Goal: Information Seeking & Learning: Check status

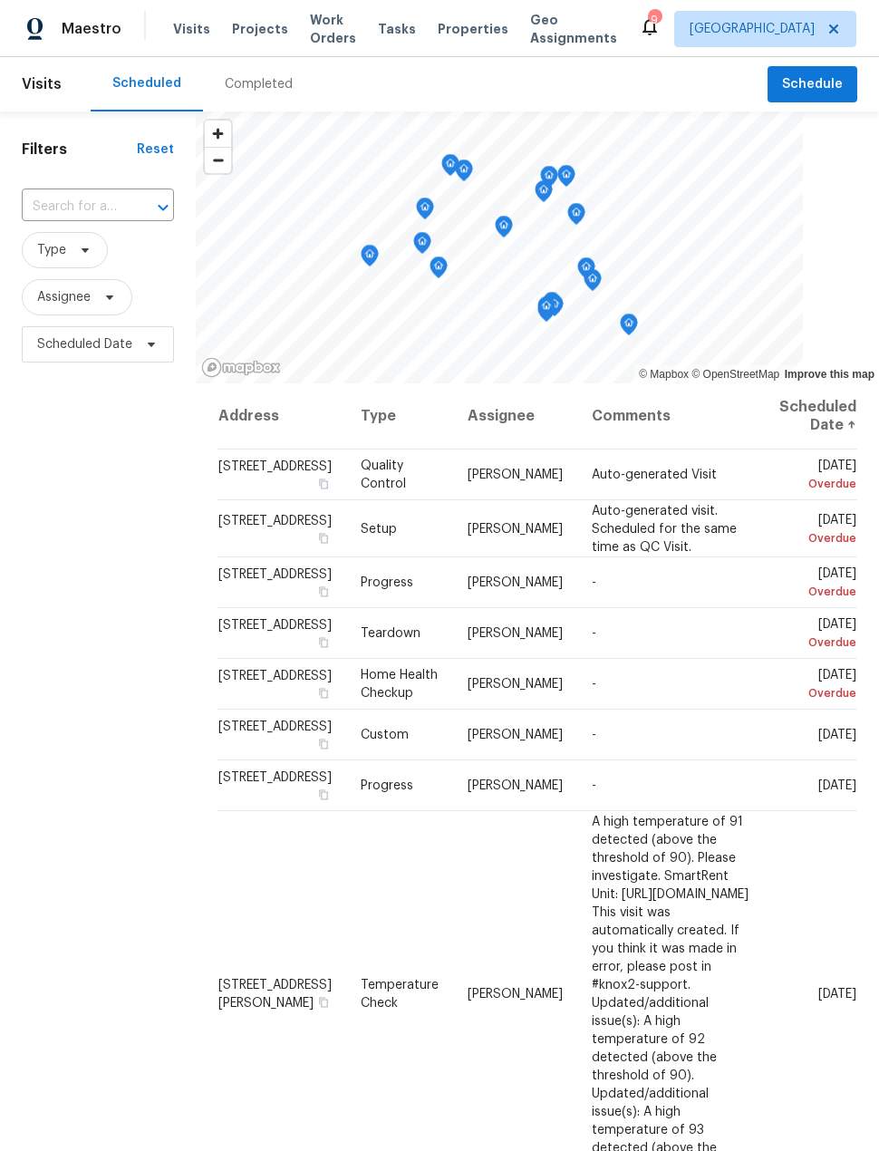
click at [242, 33] on span "Projects" at bounding box center [260, 29] width 56 height 18
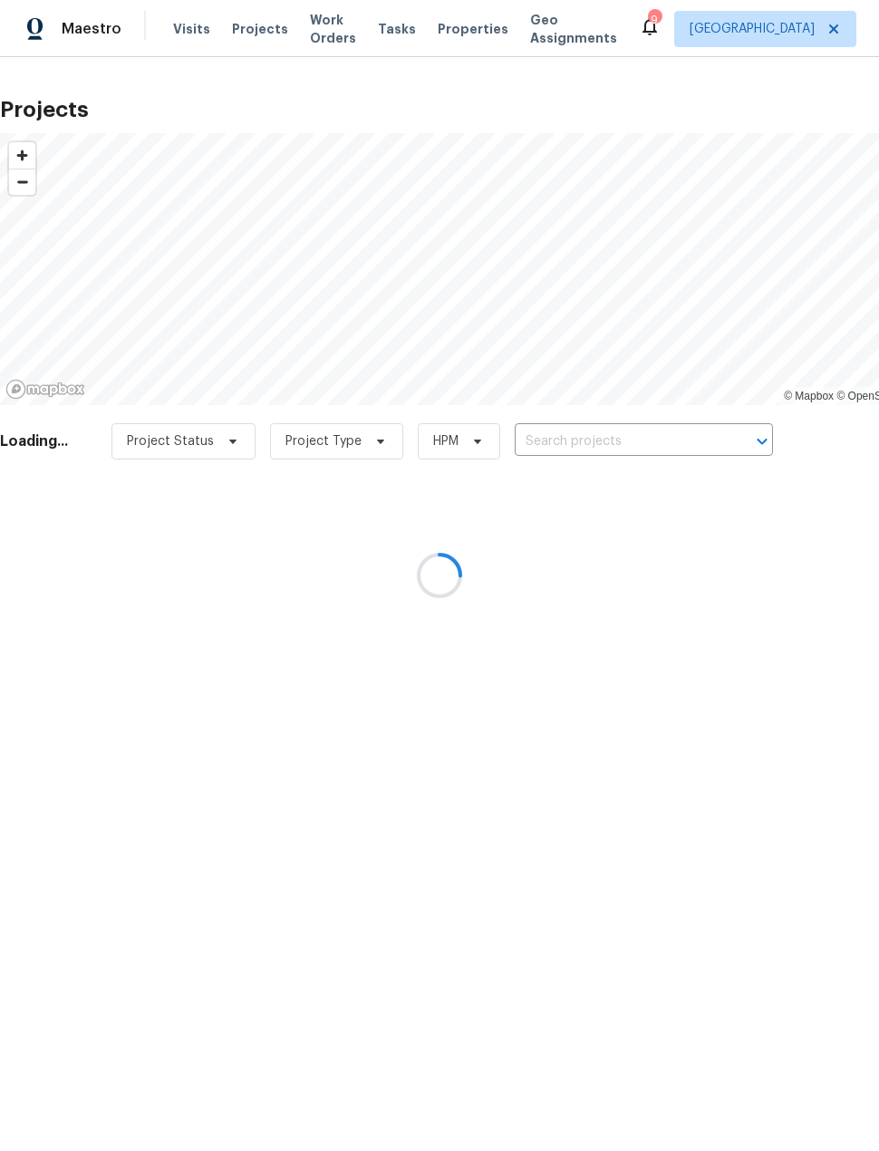
click at [639, 446] on div at bounding box center [439, 575] width 879 height 1151
click at [641, 446] on div at bounding box center [439, 575] width 879 height 1151
click at [622, 446] on div at bounding box center [439, 575] width 879 height 1151
click at [622, 445] on div at bounding box center [439, 575] width 879 height 1151
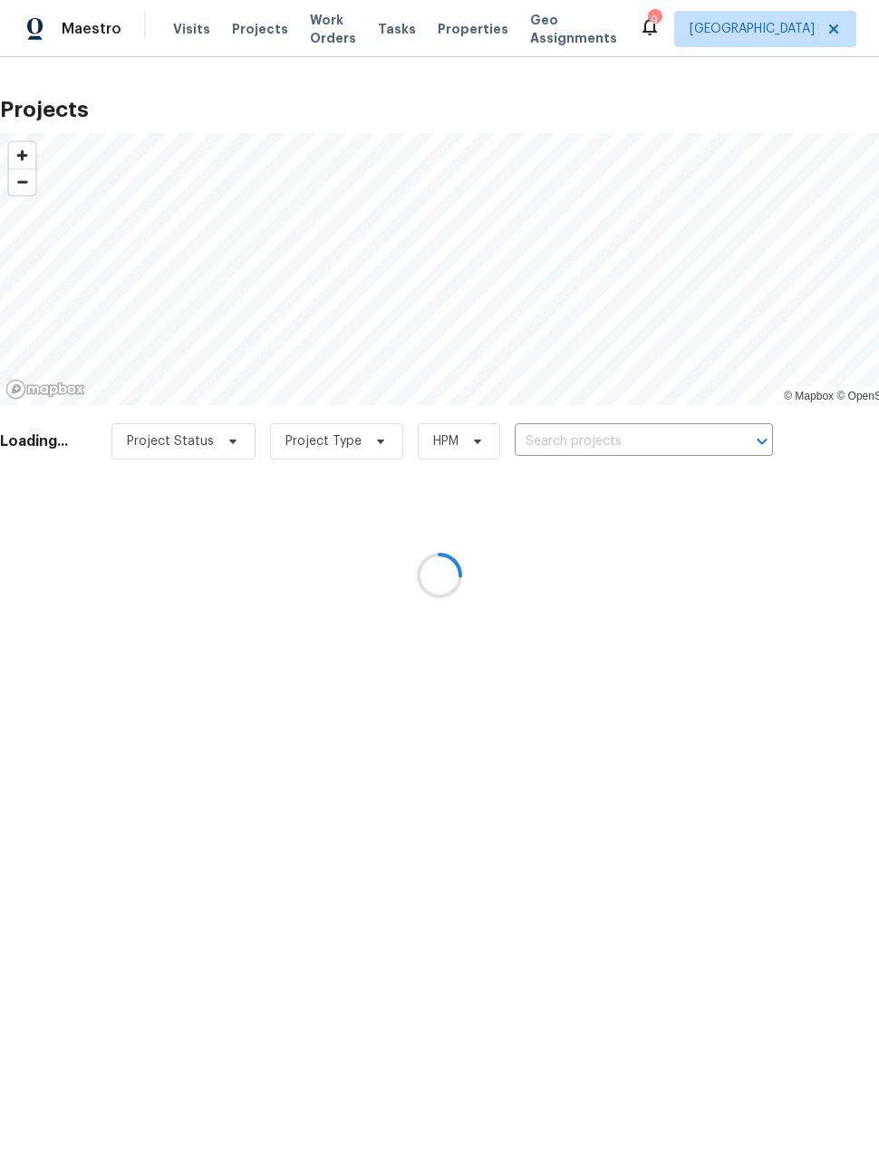
click at [633, 457] on div at bounding box center [439, 575] width 879 height 1151
click at [633, 457] on div "Project Status Project Type HPM ​" at bounding box center [441, 441] width 661 height 36
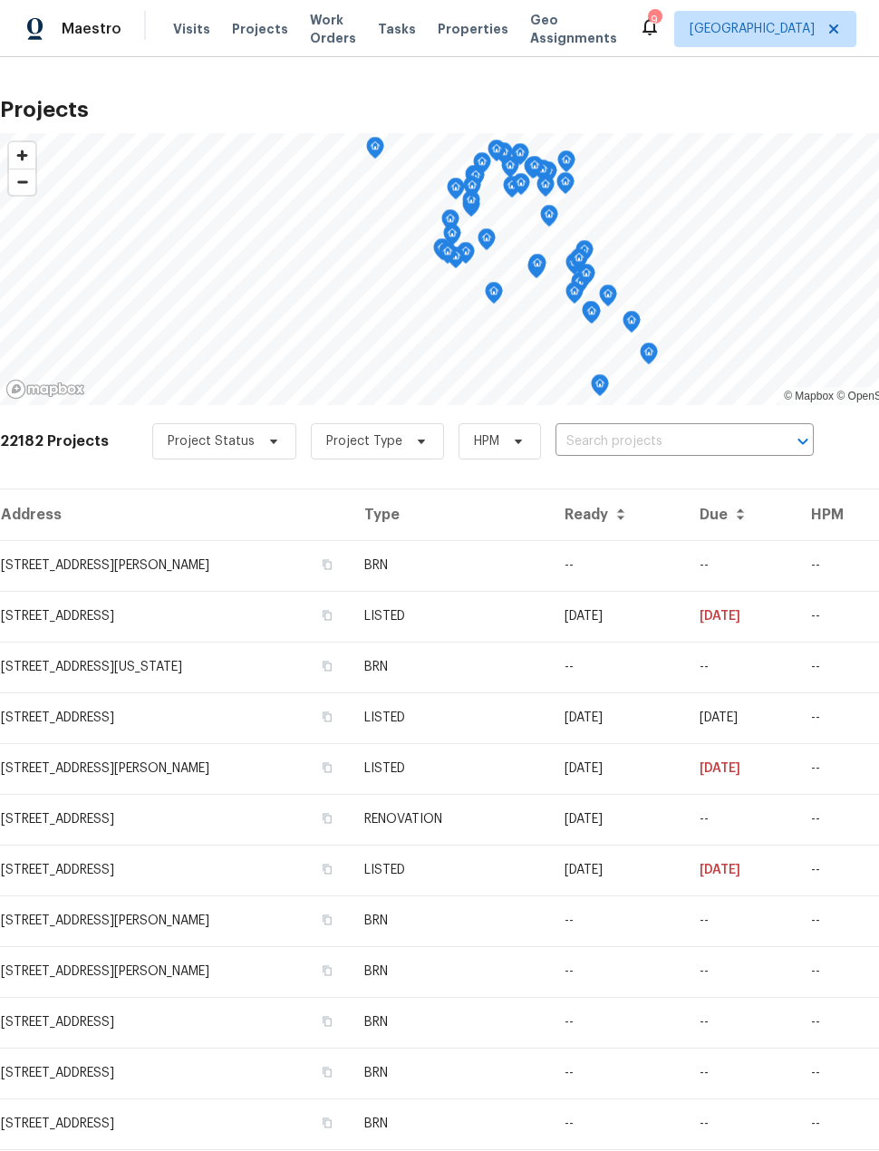
click at [617, 433] on input "text" at bounding box center [658, 442] width 207 height 28
type input "16223 summer"
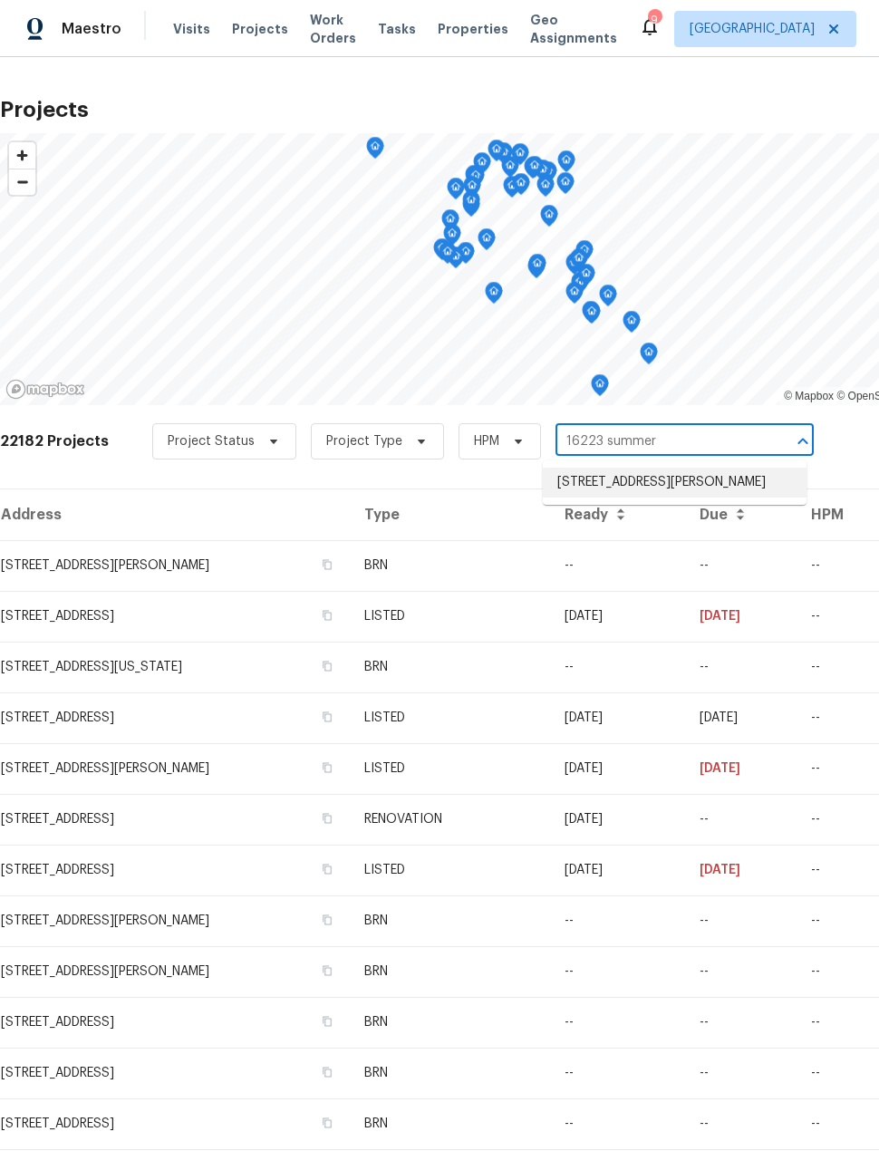
click at [758, 487] on li "[STREET_ADDRESS][PERSON_NAME]" at bounding box center [675, 483] width 264 height 30
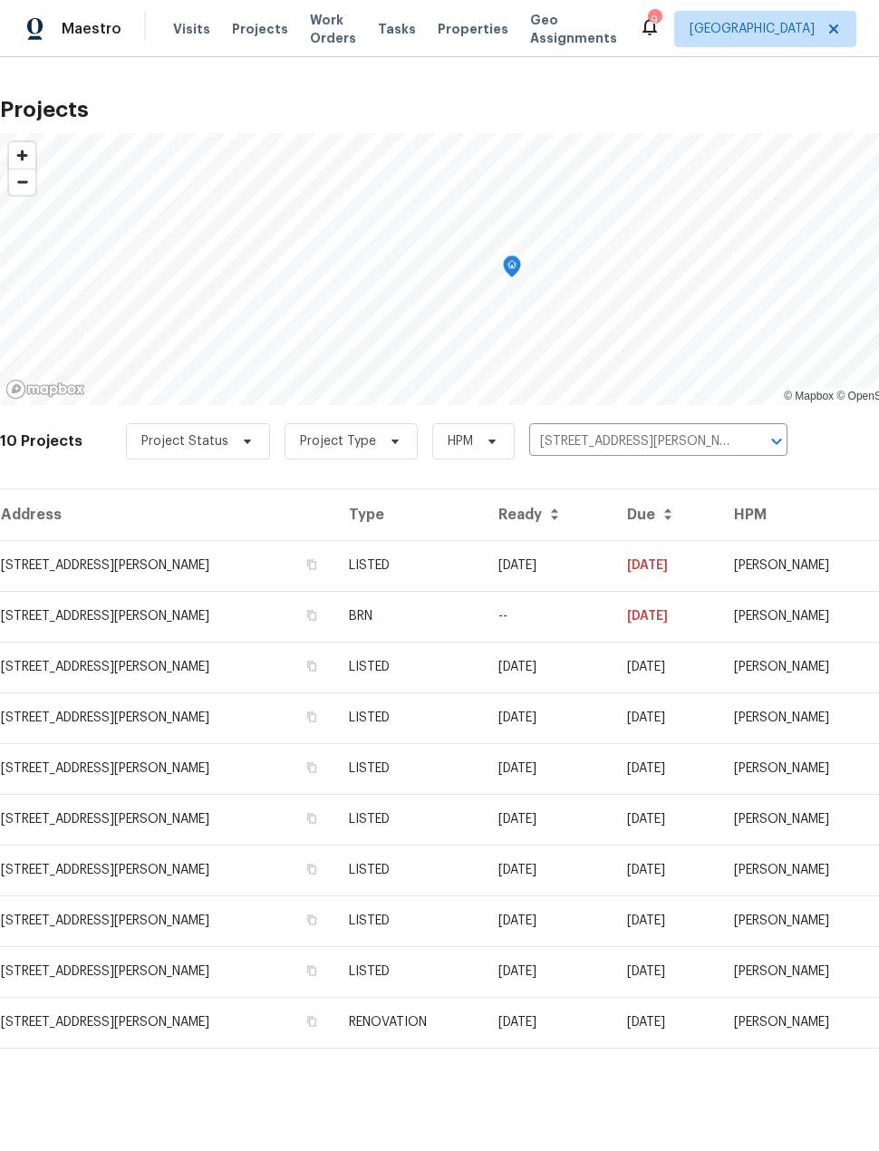
click at [86, 584] on td "[STREET_ADDRESS][PERSON_NAME]" at bounding box center [167, 565] width 334 height 51
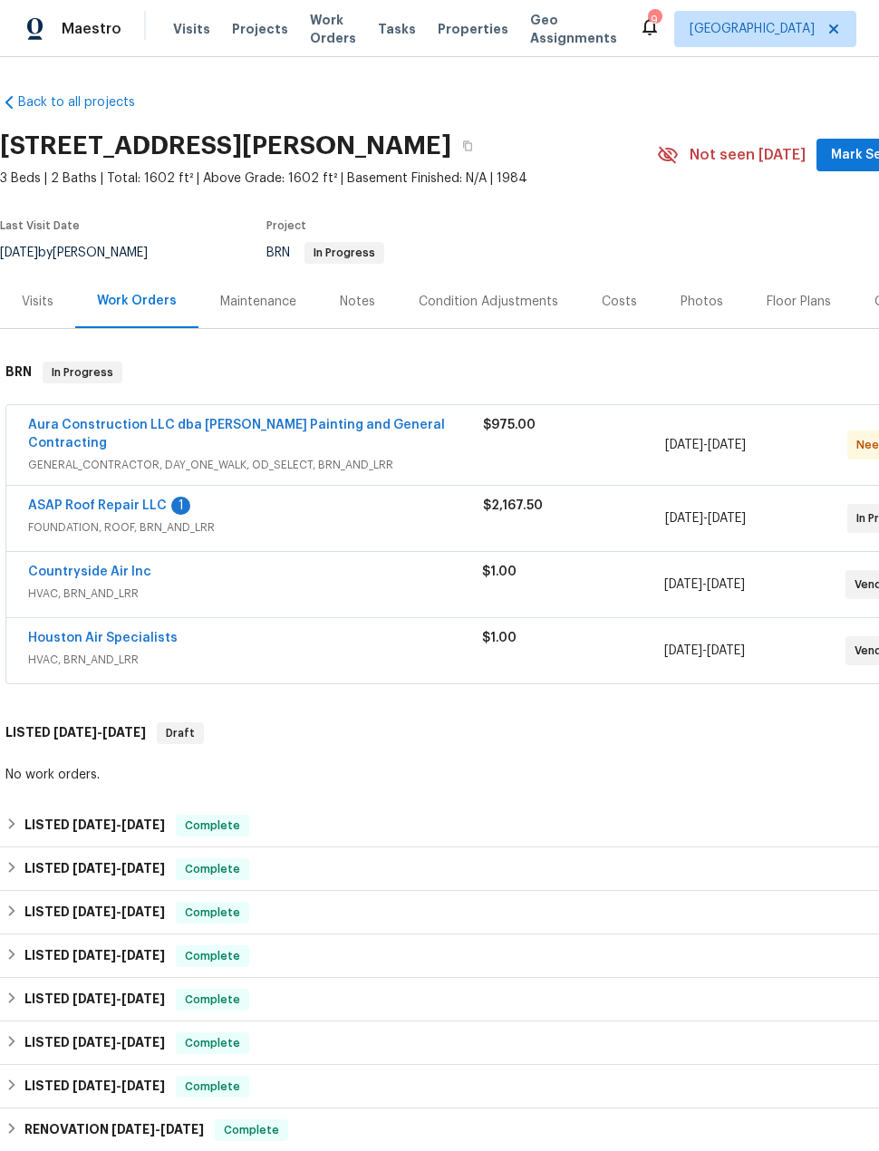
click at [82, 424] on link "Aura Construction LLC dba [PERSON_NAME] Painting and General Contracting" at bounding box center [236, 434] width 417 height 31
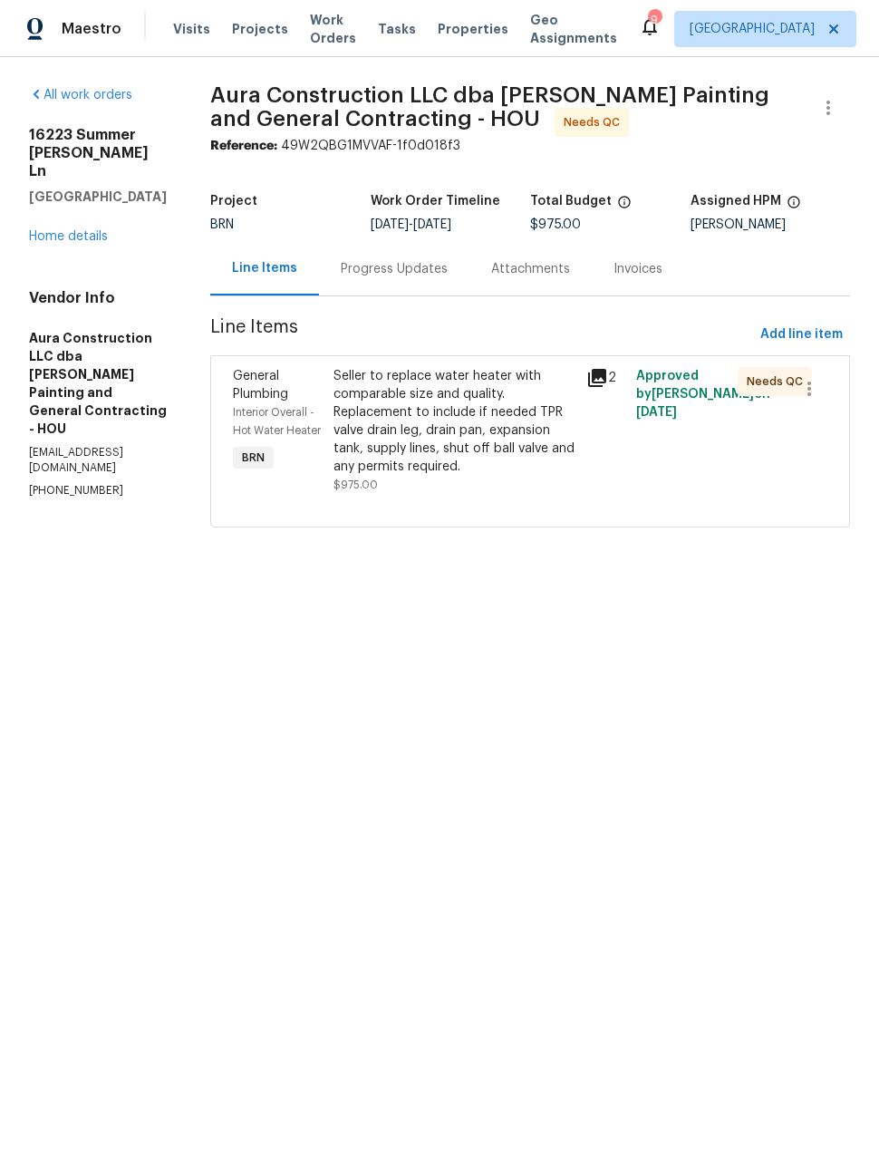
click at [429, 263] on div "Progress Updates" at bounding box center [394, 268] width 150 height 53
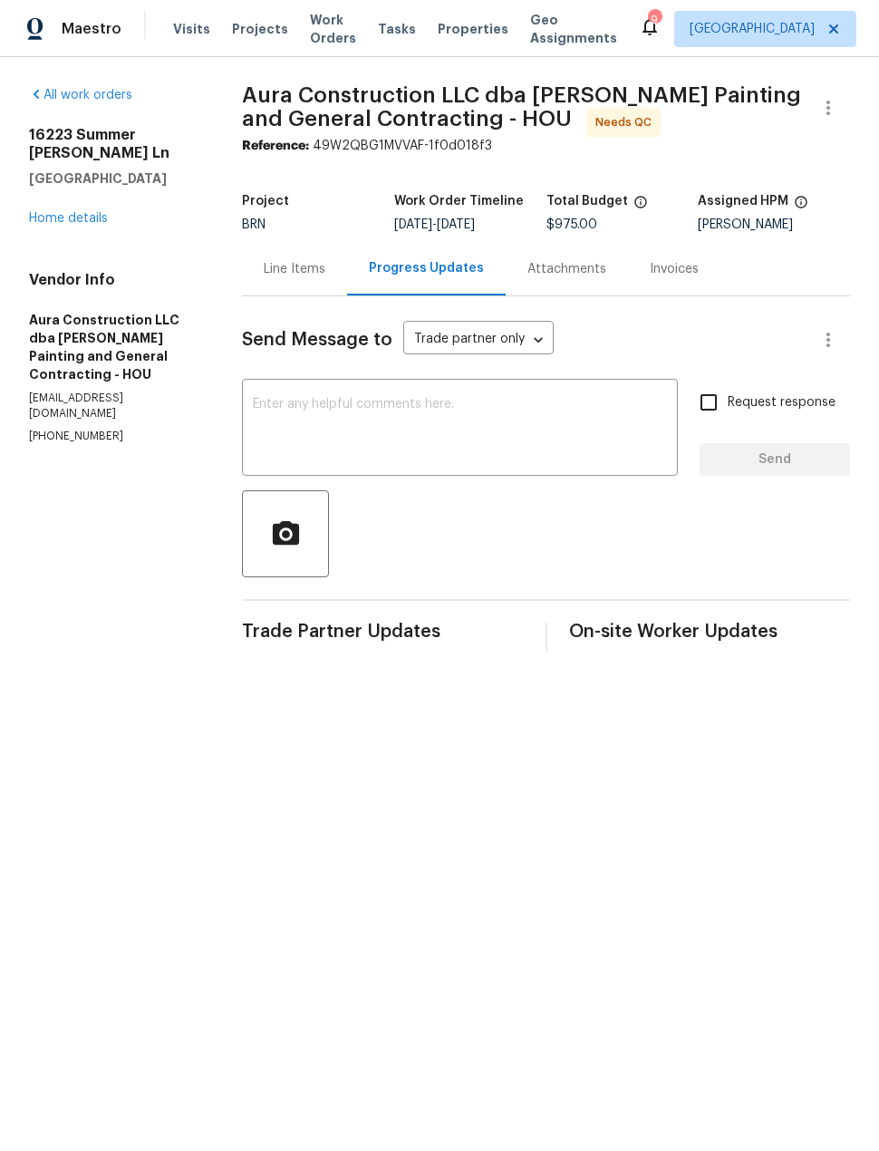
click at [307, 256] on div "Line Items" at bounding box center [294, 268] width 105 height 53
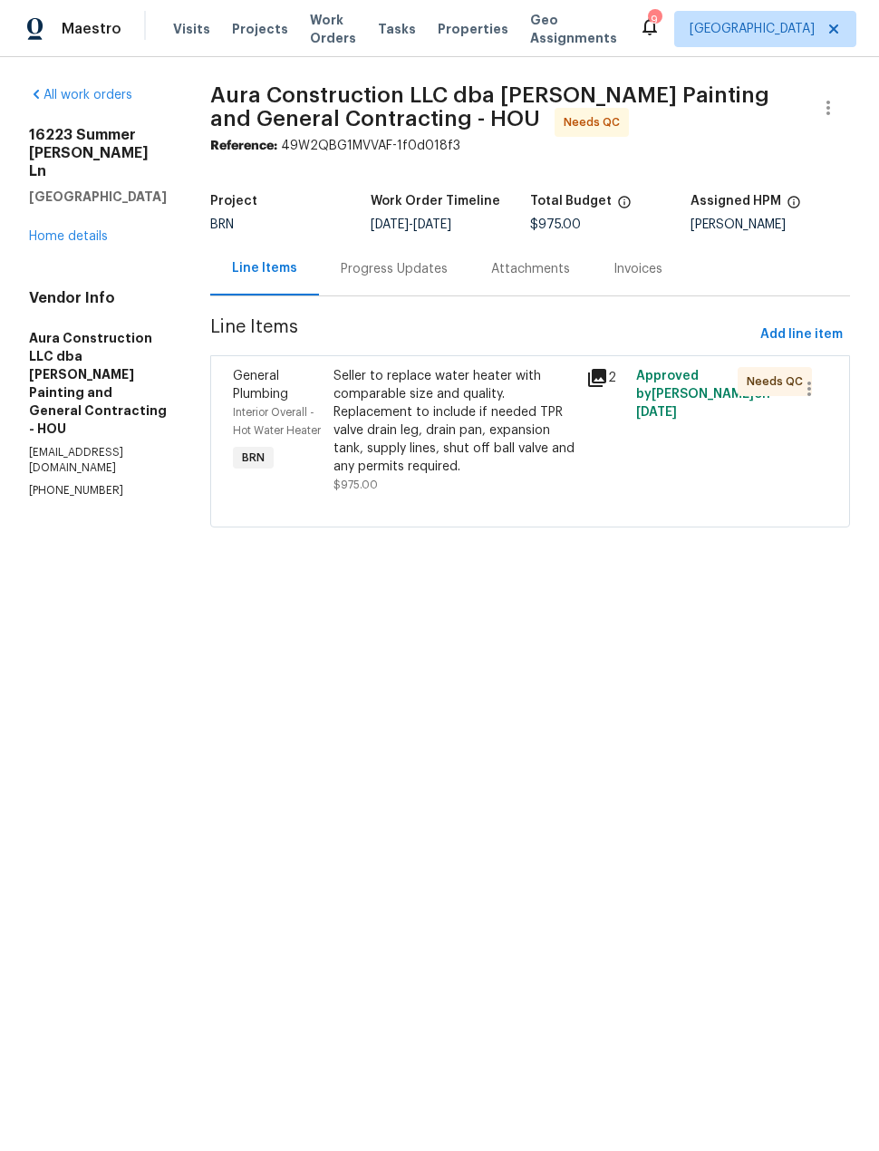
click at [523, 400] on div "Seller to replace water heater with comparable size and quality. Replacement to…" at bounding box center [453, 421] width 241 height 109
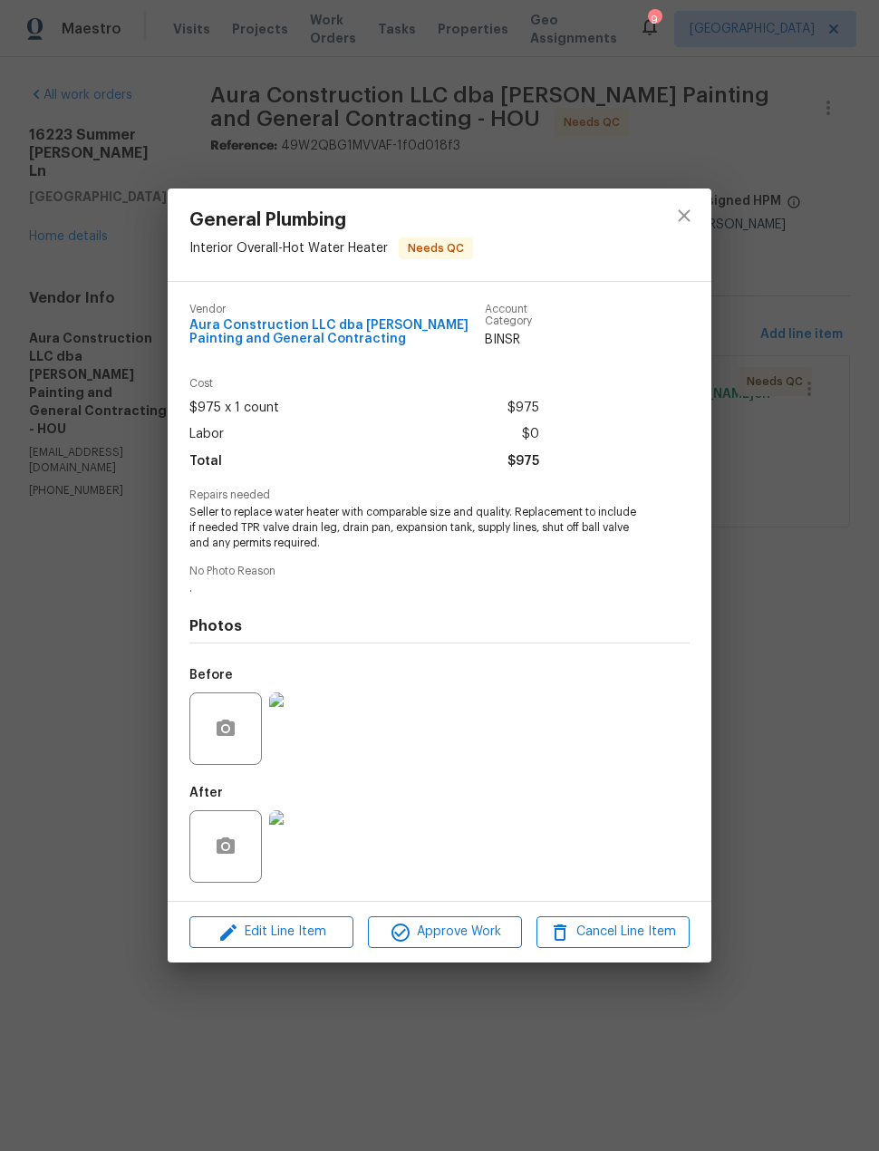
click at [320, 853] on img at bounding box center [305, 846] width 72 height 72
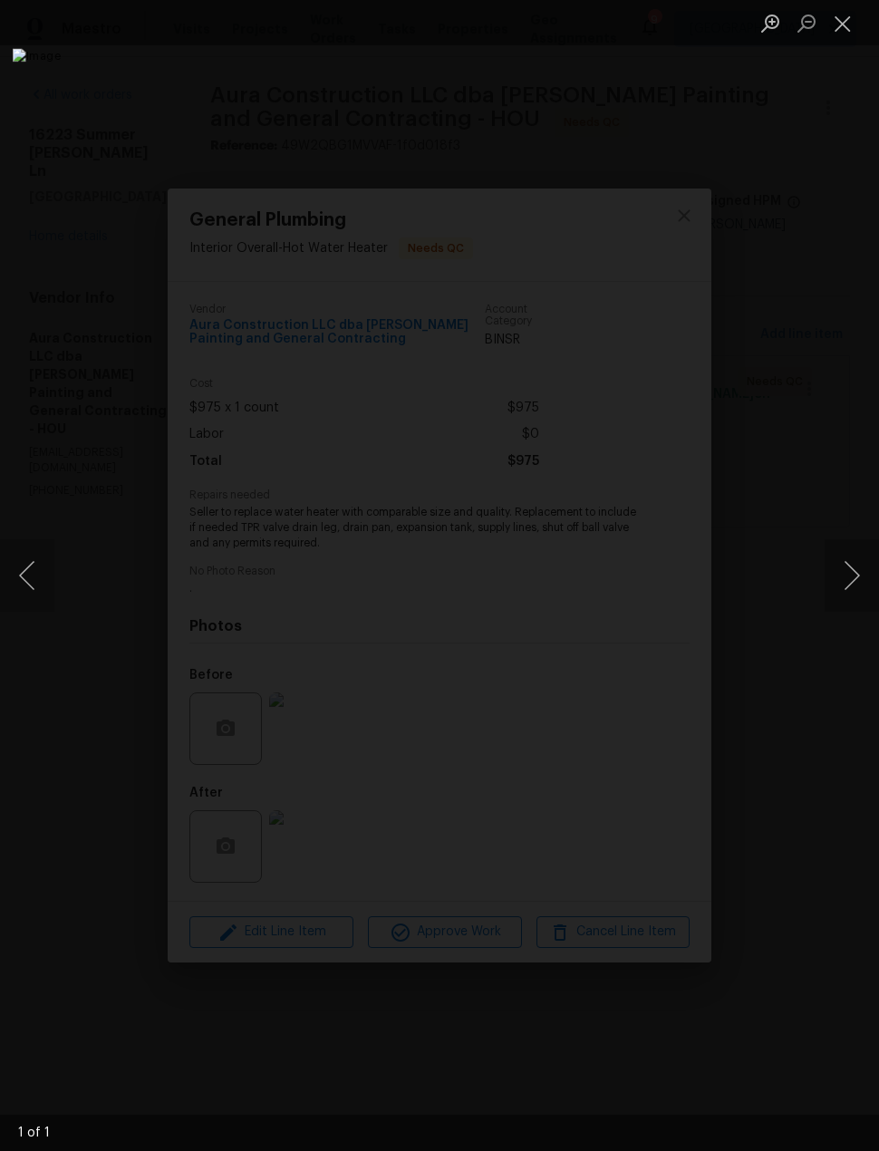
click at [847, 18] on button "Close lightbox" at bounding box center [843, 23] width 36 height 32
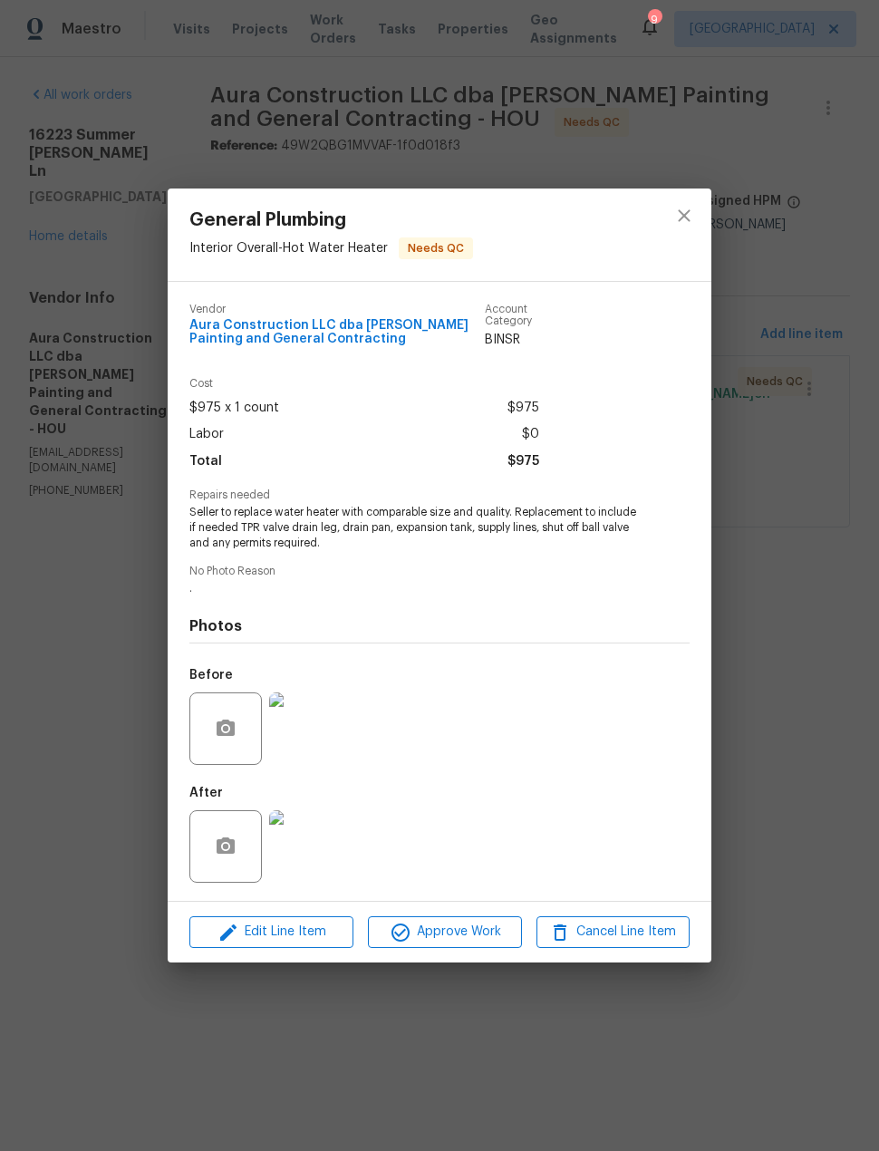
click at [305, 742] on img at bounding box center [305, 728] width 72 height 72
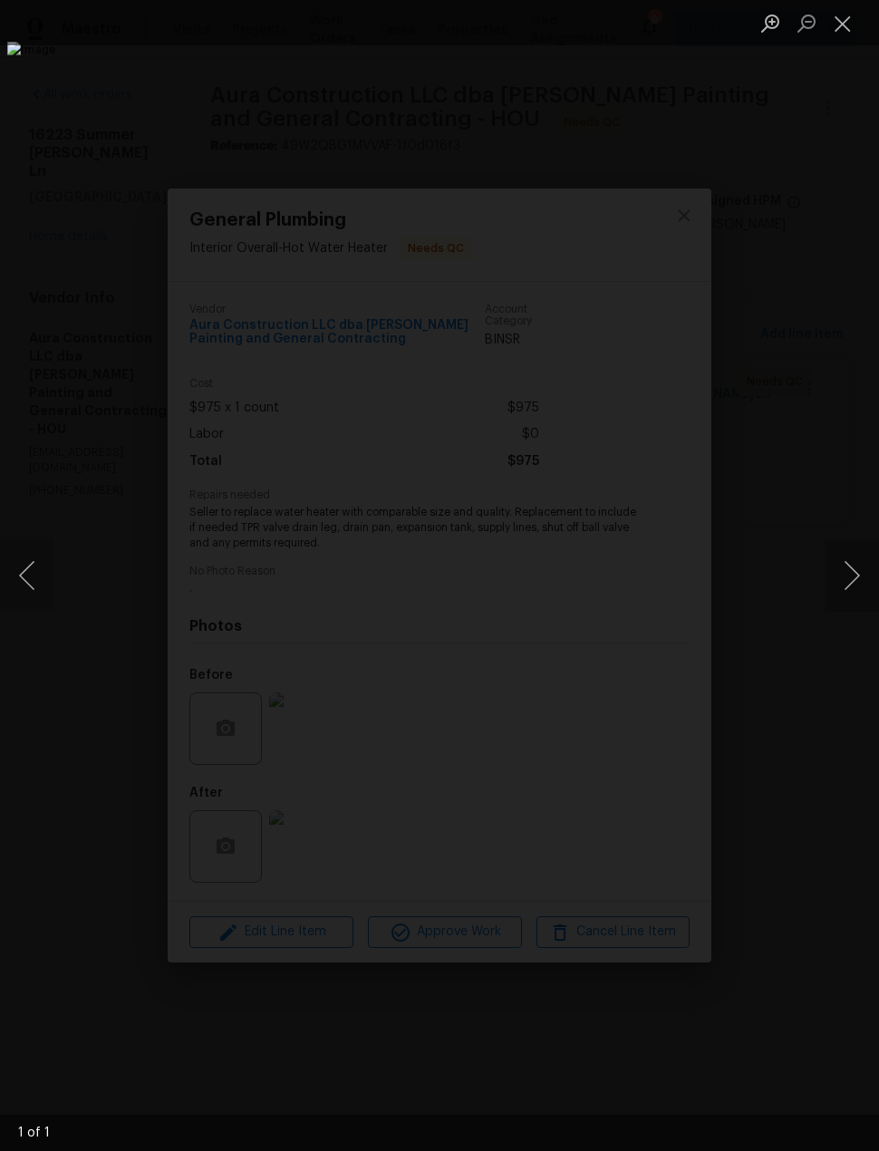
click at [837, 38] on button "Close lightbox" at bounding box center [843, 23] width 36 height 32
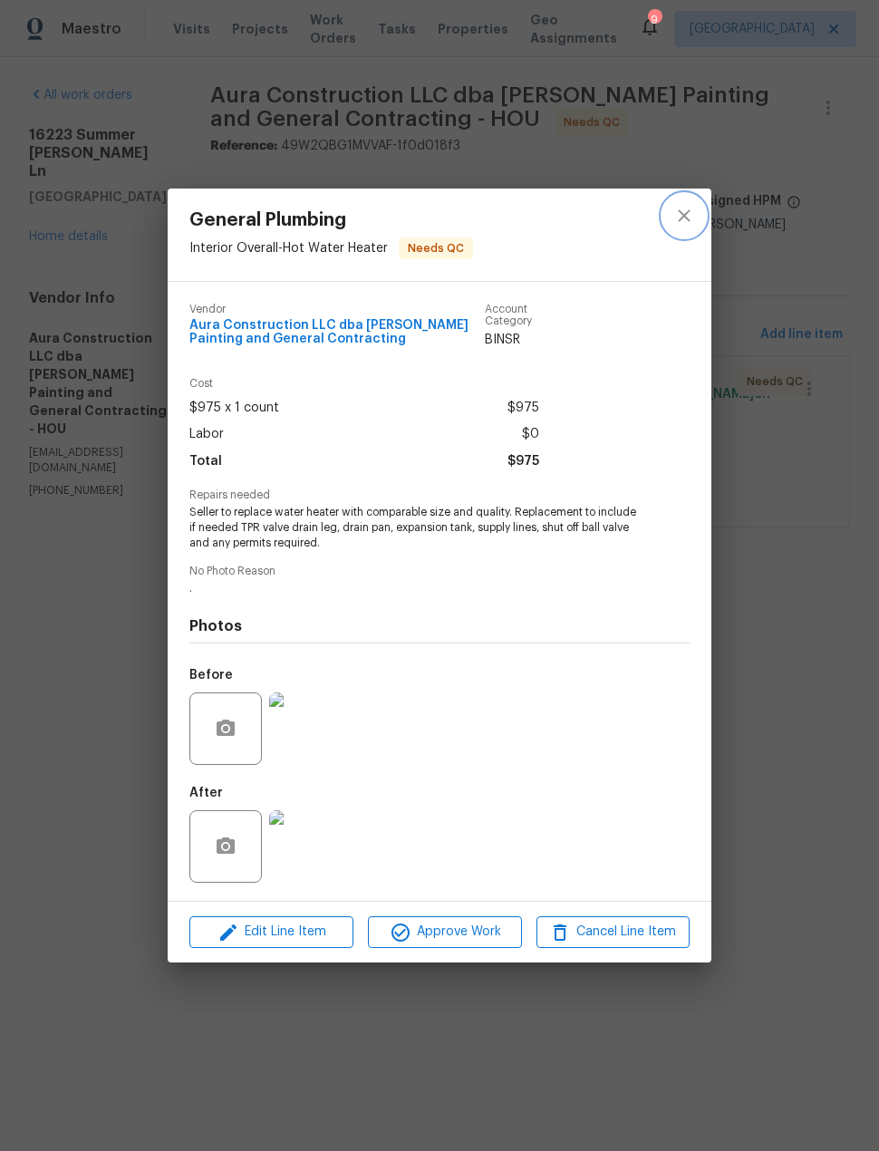
click at [685, 213] on icon "close" at bounding box center [684, 215] width 12 height 12
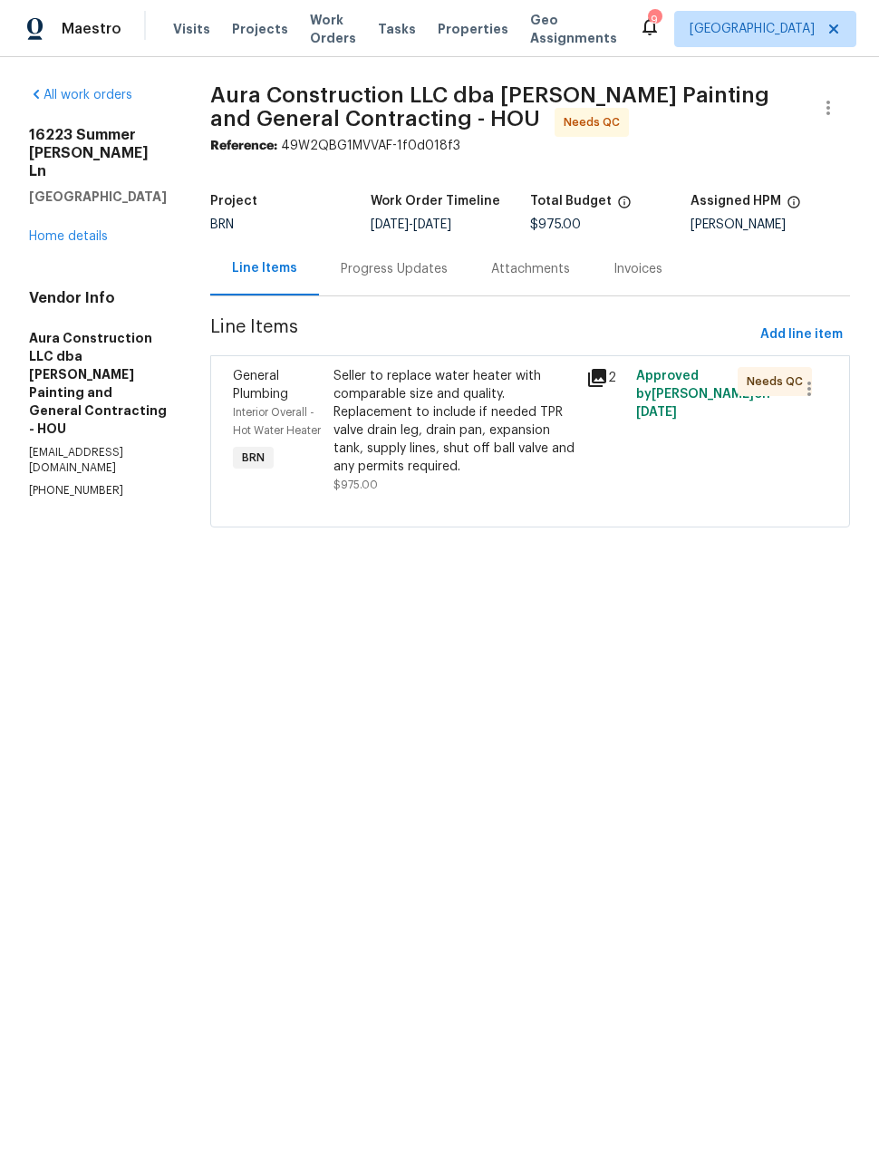
click at [78, 230] on link "Home details" at bounding box center [68, 236] width 79 height 13
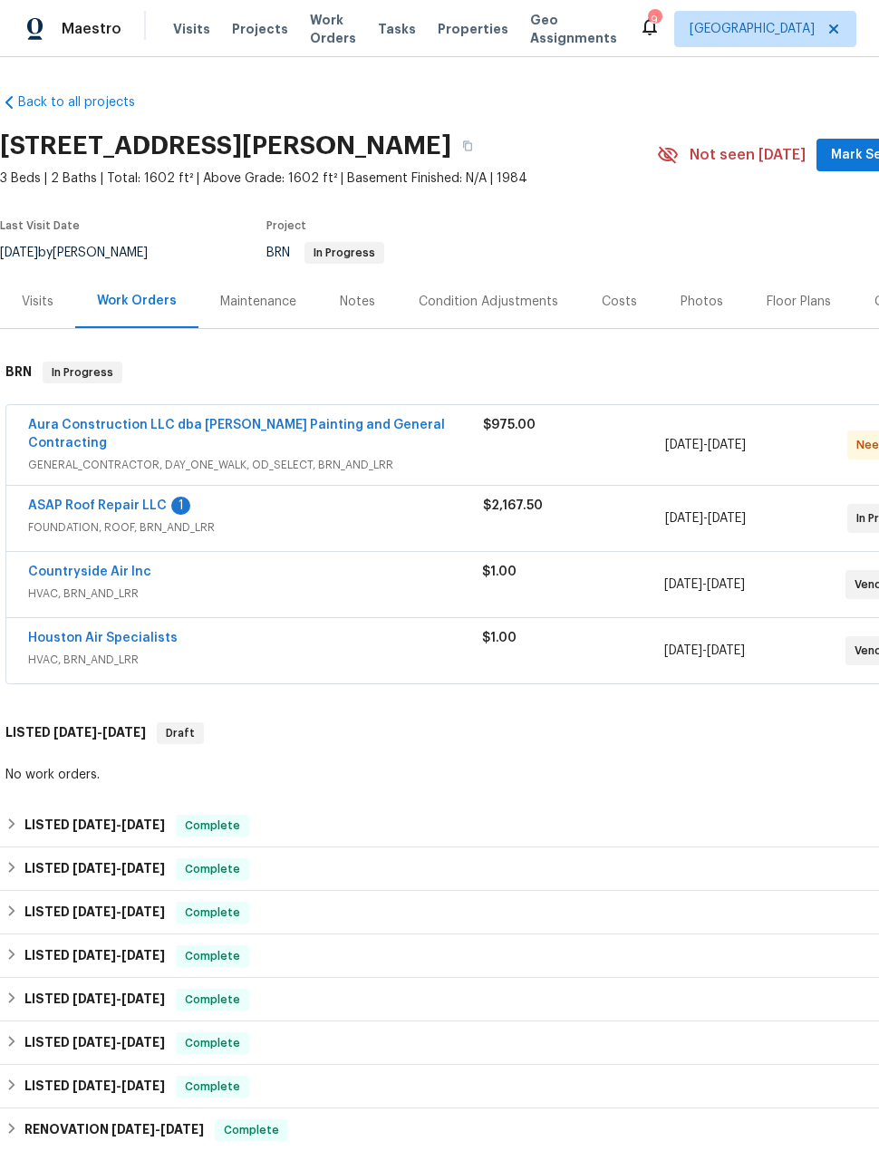
click at [359, 301] on div "Notes" at bounding box center [357, 302] width 35 height 18
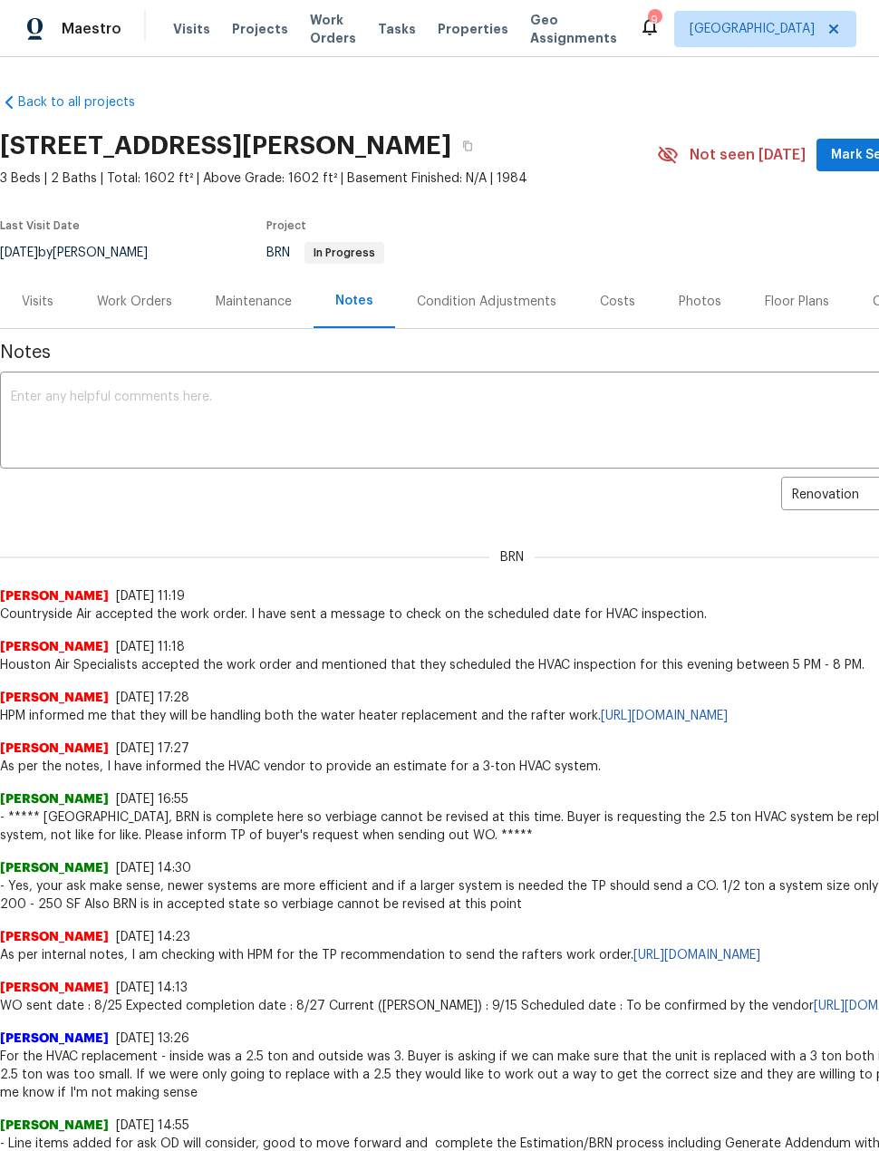
click at [145, 294] on div "Work Orders" at bounding box center [134, 302] width 75 height 18
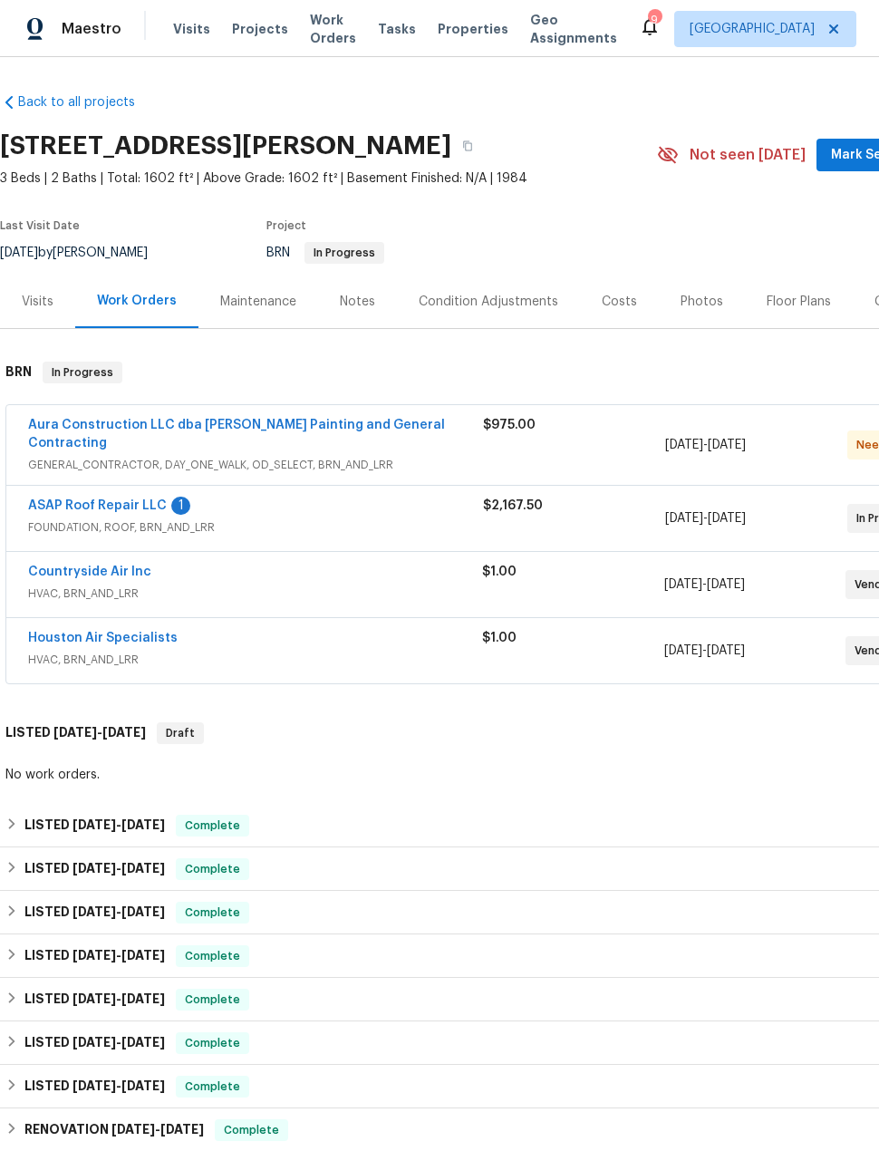
click at [148, 499] on link "ASAP Roof Repair LLC" at bounding box center [97, 505] width 139 height 13
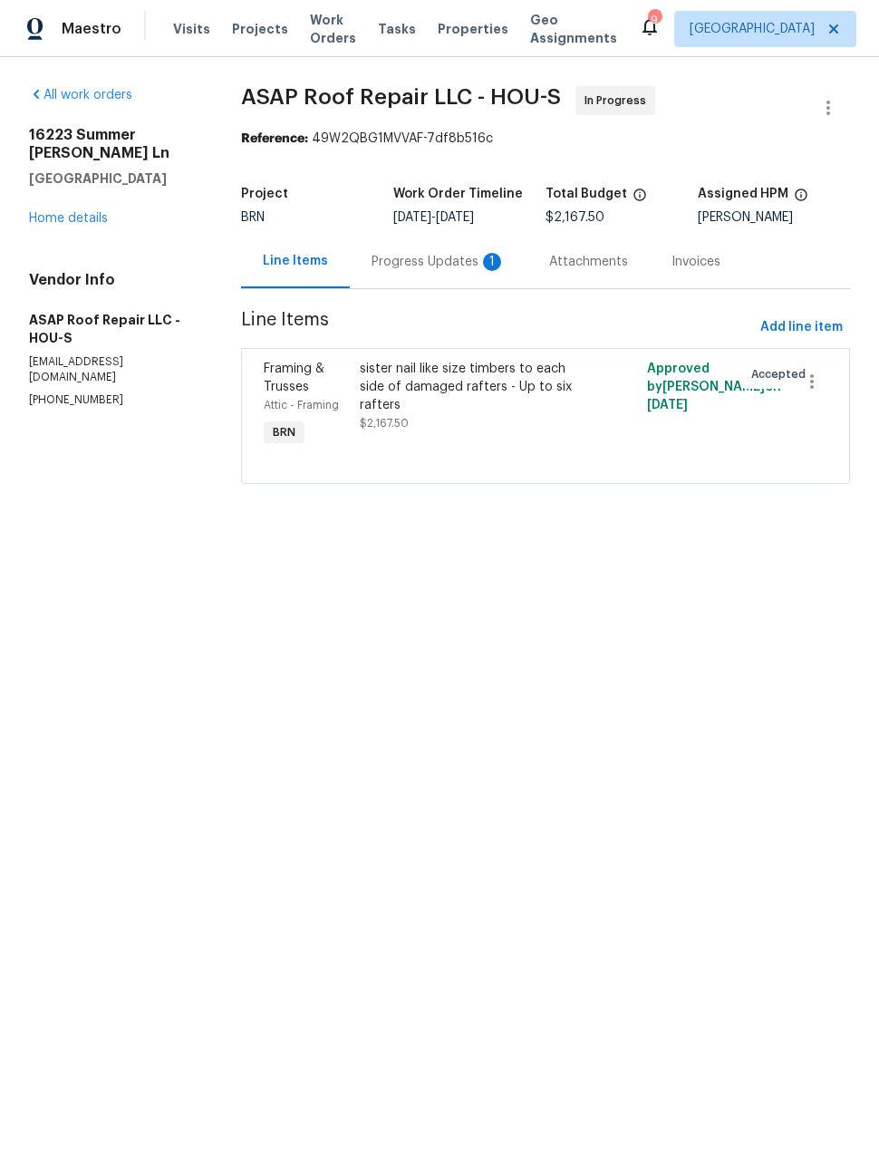
click at [458, 253] on div "Progress Updates 1" at bounding box center [438, 262] width 134 height 18
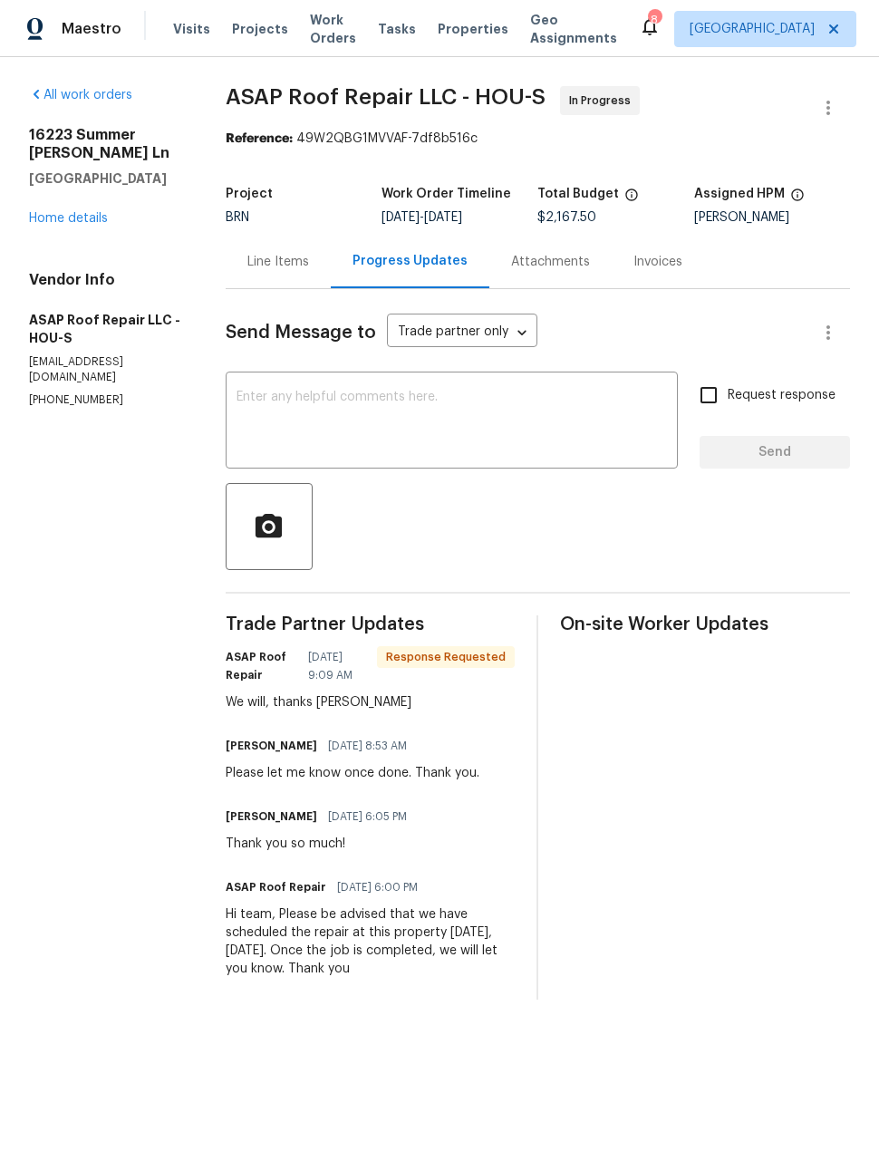
click at [105, 215] on link "Home details" at bounding box center [68, 218] width 79 height 13
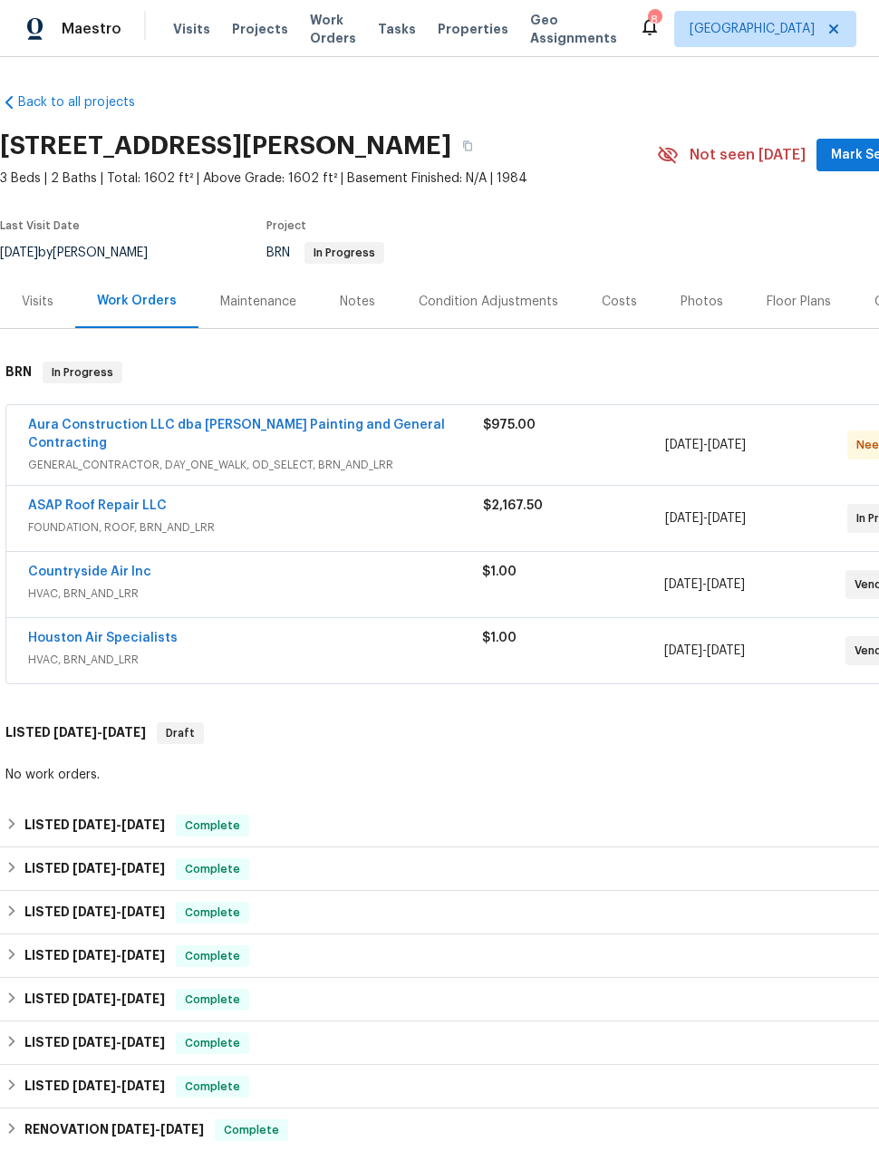
click at [102, 565] on link "Countryside Air Inc" at bounding box center [89, 571] width 123 height 13
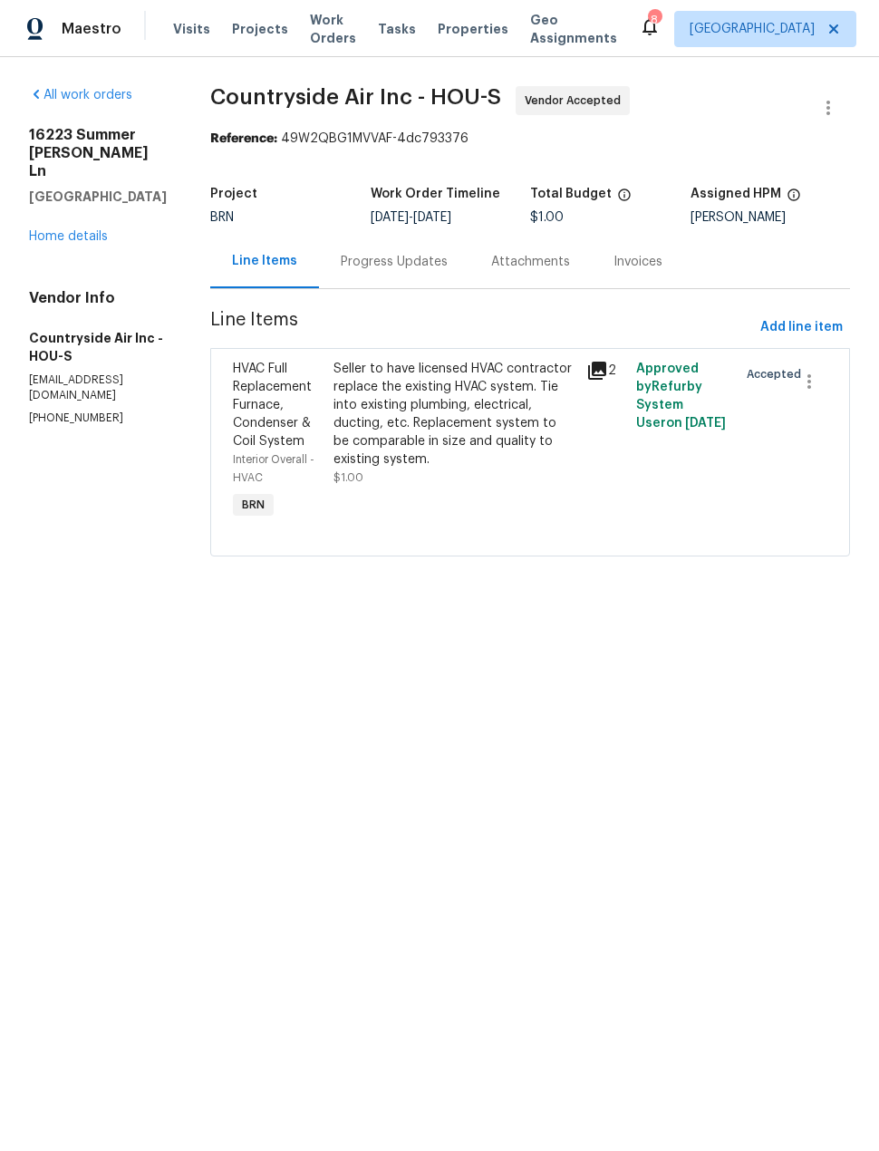
click at [435, 273] on div "Progress Updates" at bounding box center [394, 261] width 150 height 53
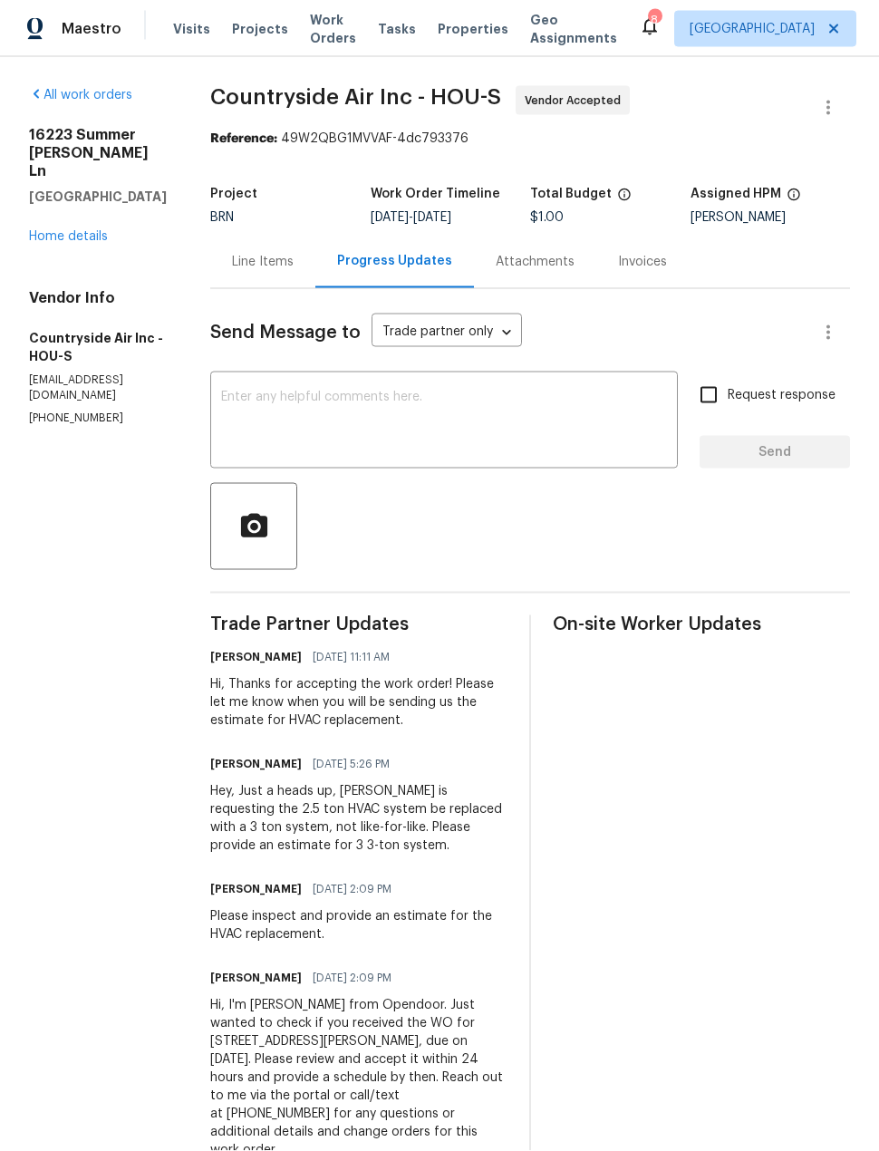
scroll to position [42, 0]
click at [258, 253] on div "Line Items" at bounding box center [263, 262] width 62 height 18
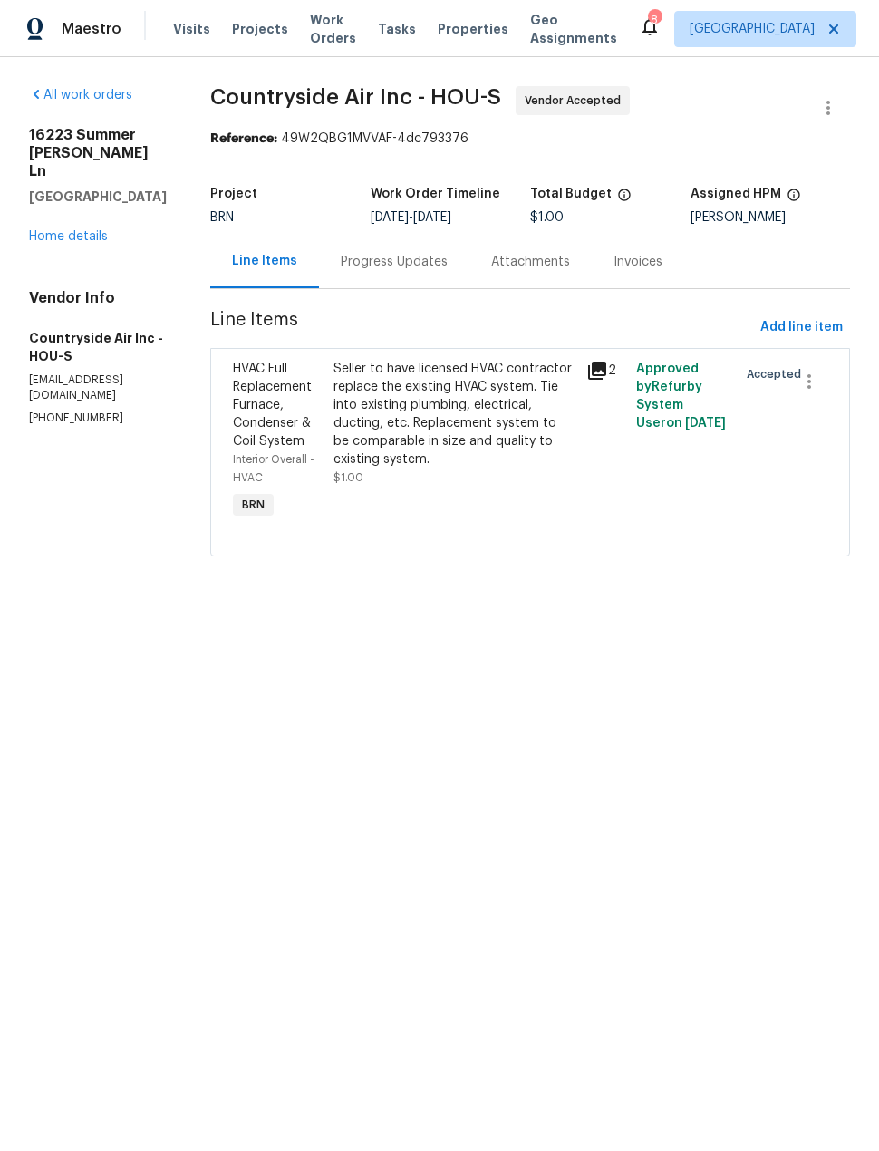
click at [105, 230] on link "Home details" at bounding box center [68, 236] width 79 height 13
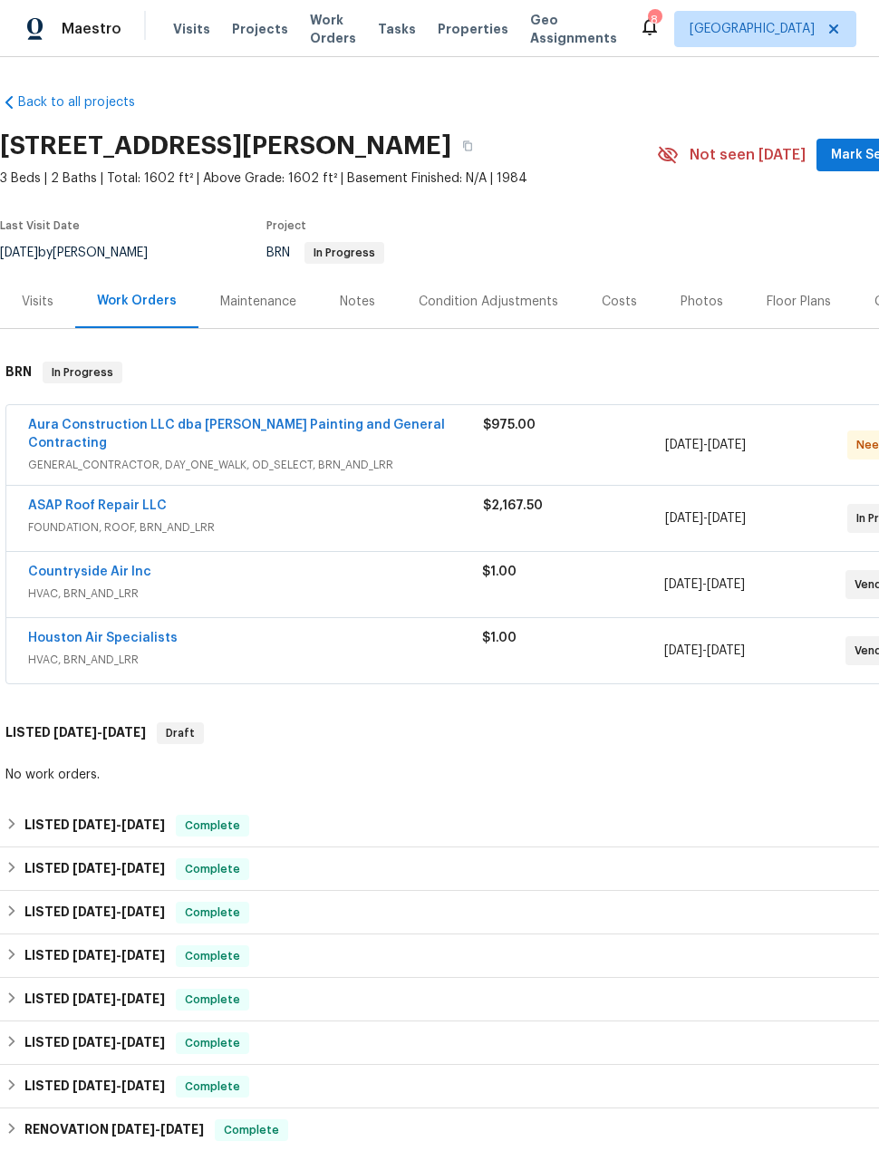
click at [130, 632] on link "Houston Air Specialists" at bounding box center [103, 638] width 150 height 13
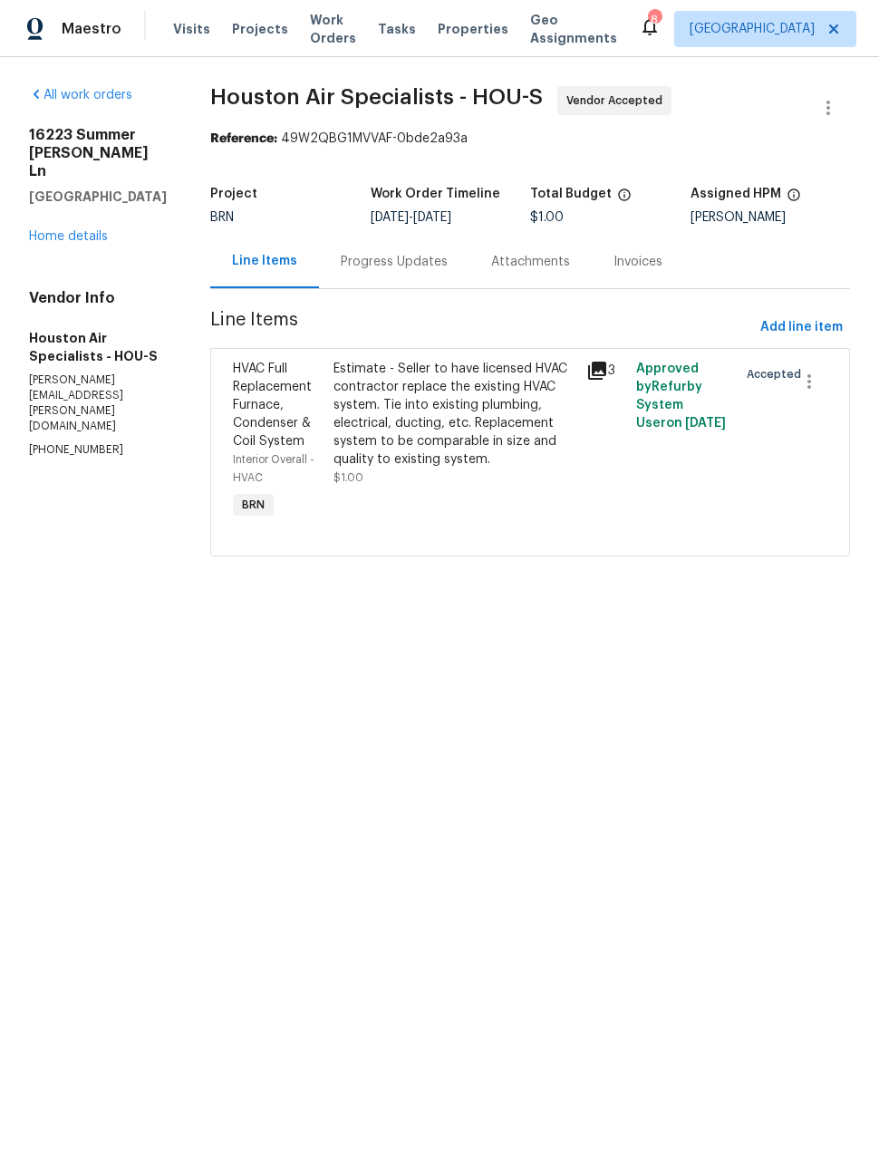
click at [439, 251] on div "Progress Updates" at bounding box center [394, 261] width 150 height 53
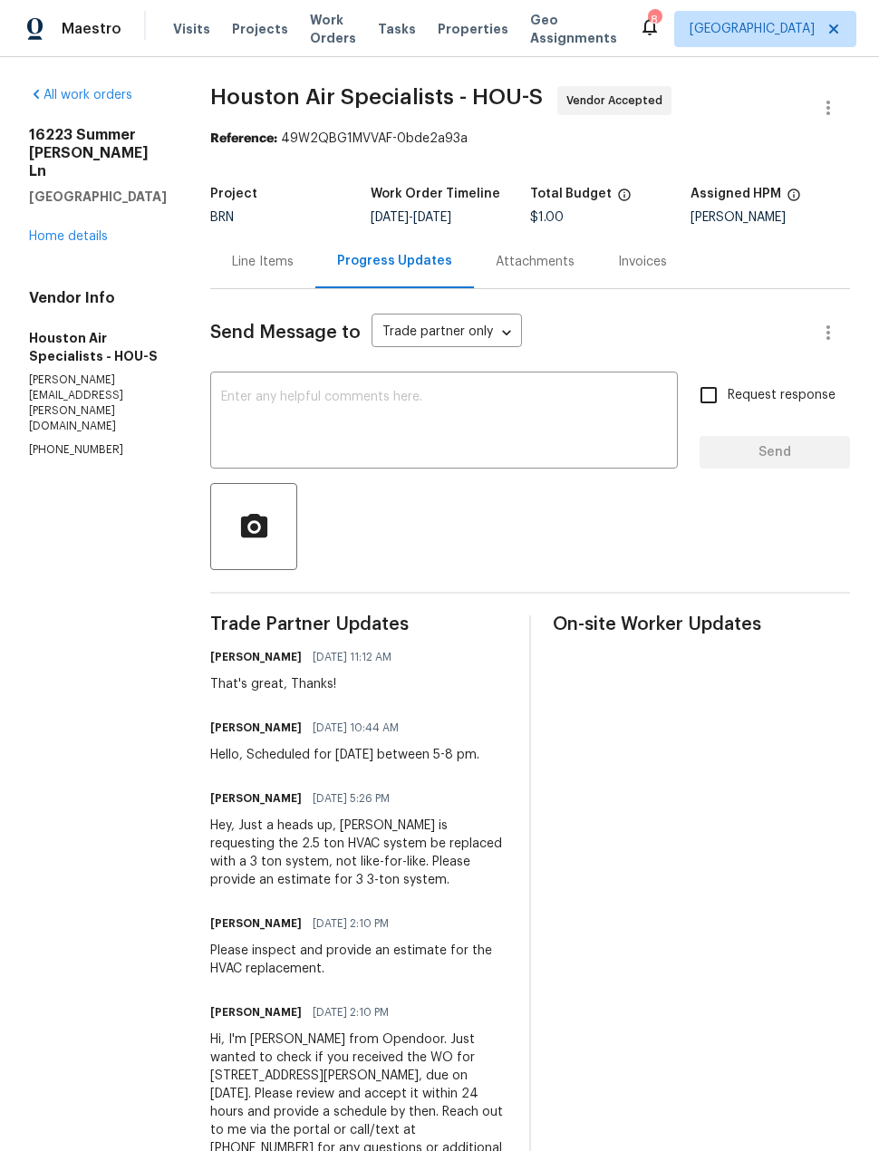
click at [107, 230] on link "Home details" at bounding box center [68, 236] width 79 height 13
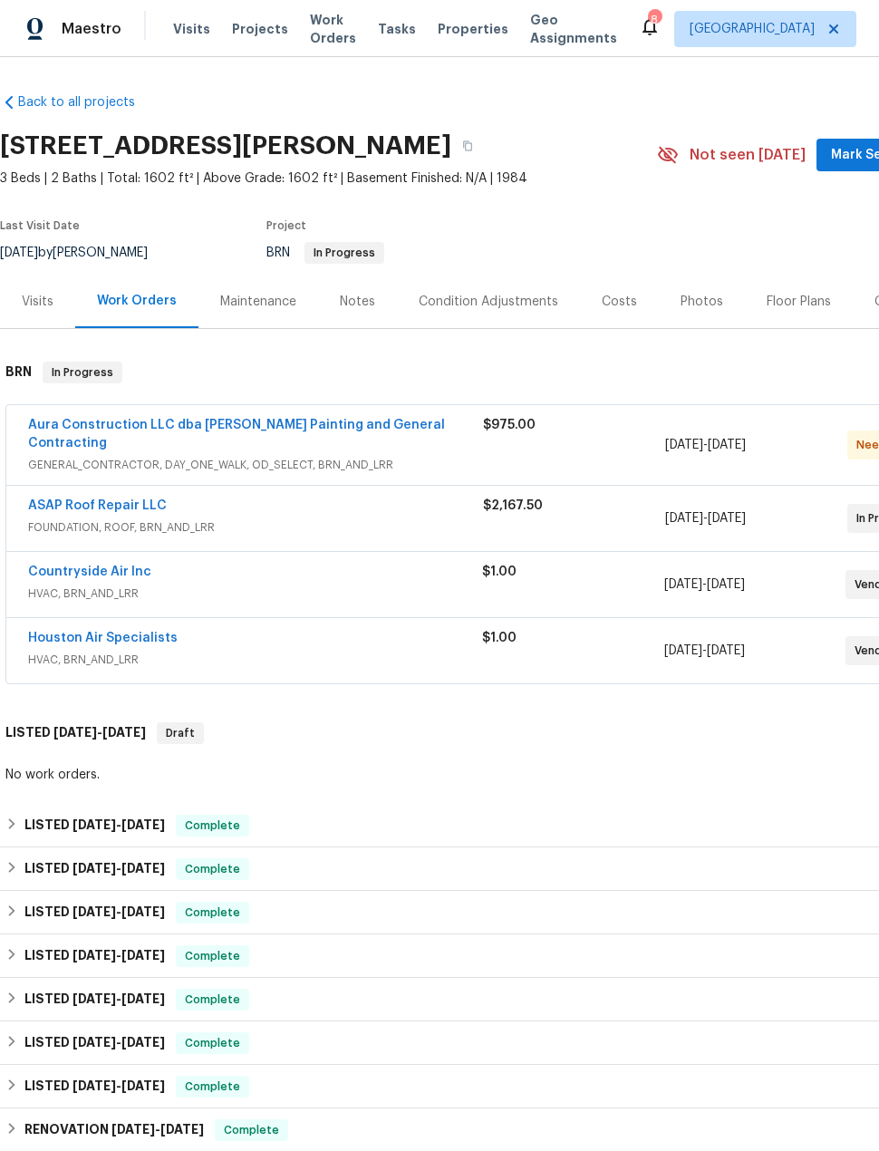
click at [129, 565] on link "Countryside Air Inc" at bounding box center [89, 571] width 123 height 13
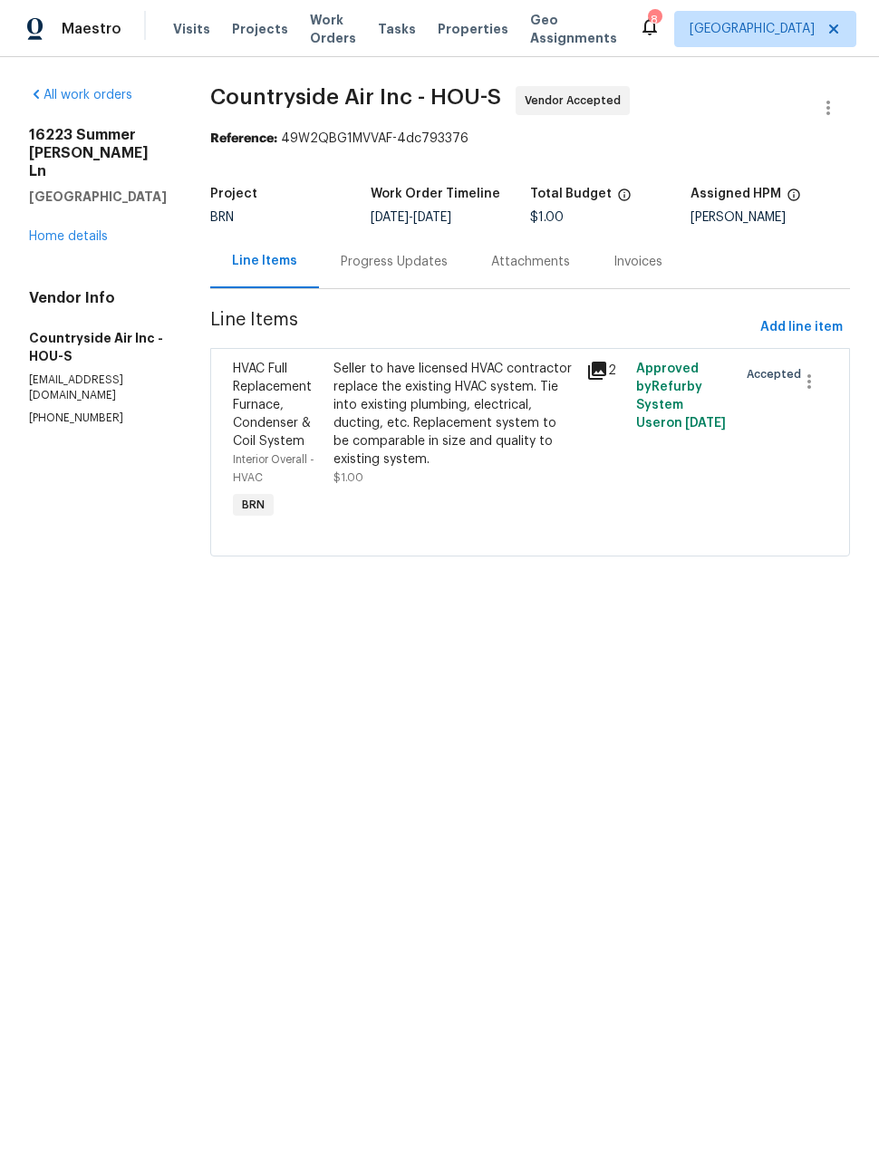
click at [421, 270] on div "Progress Updates" at bounding box center [394, 262] width 107 height 18
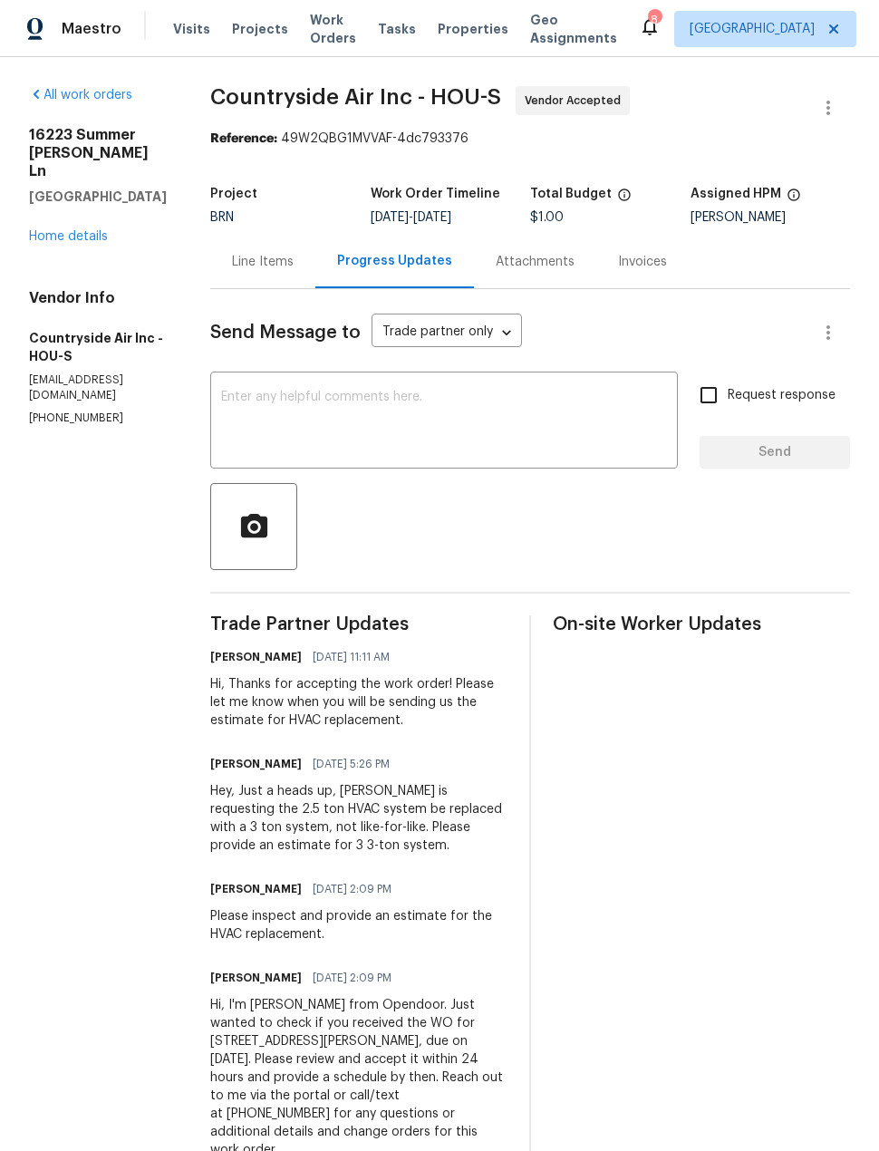
click at [48, 230] on link "Home details" at bounding box center [68, 236] width 79 height 13
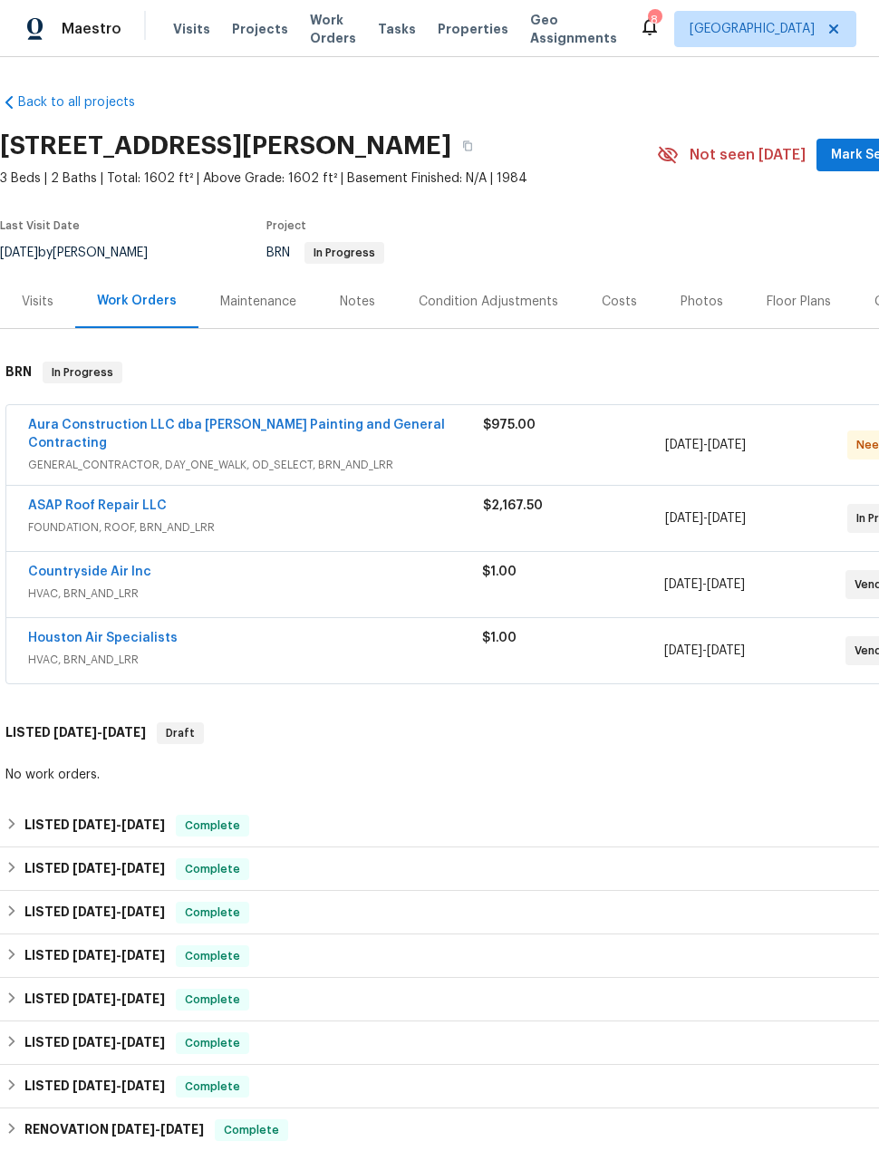
click at [97, 422] on link "Aura Construction LLC dba [PERSON_NAME] Painting and General Contracting" at bounding box center [236, 434] width 417 height 31
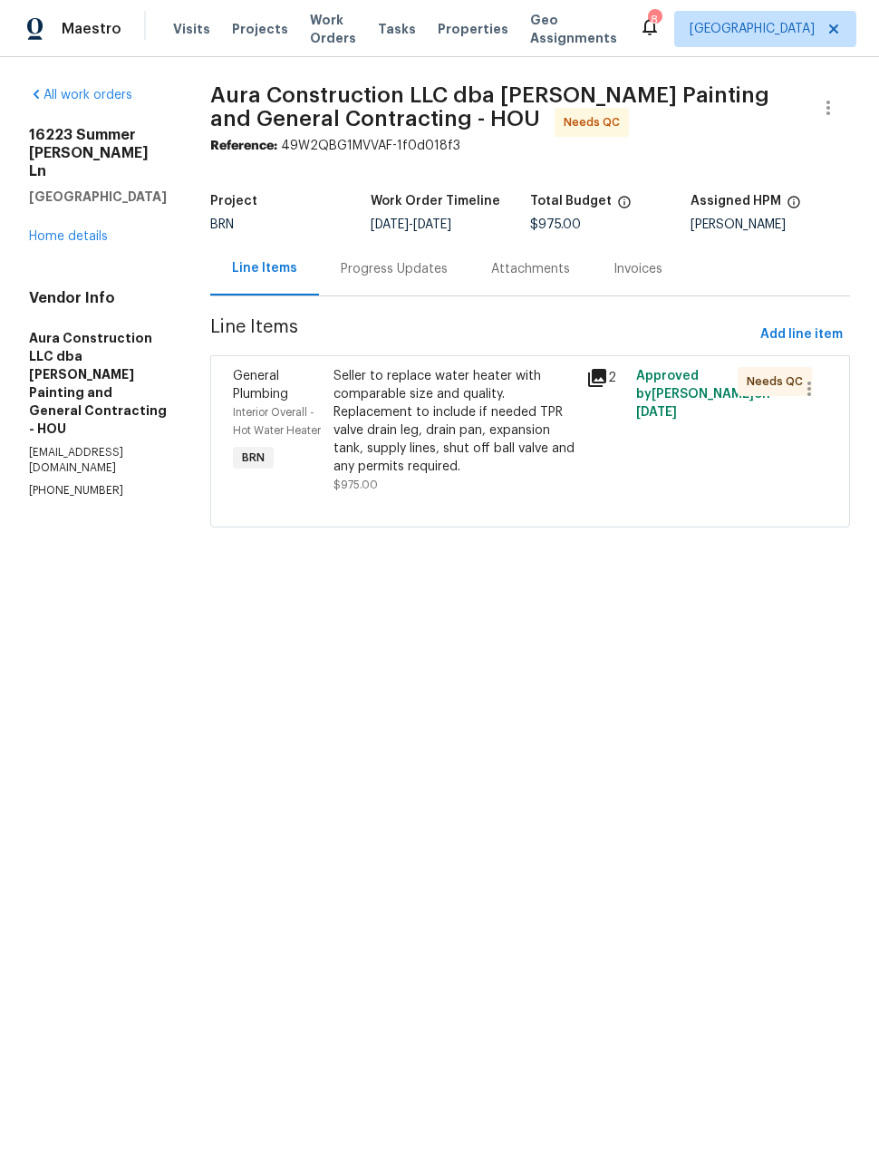
click at [592, 386] on icon at bounding box center [597, 378] width 18 height 18
